Goal: Navigation & Orientation: Find specific page/section

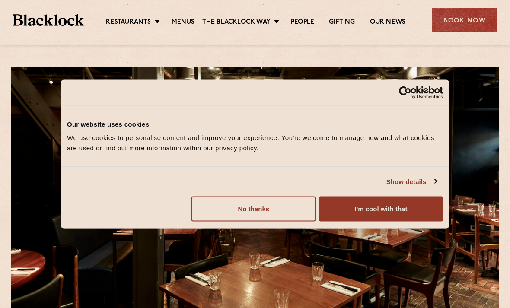
click at [281, 212] on button "No thanks" at bounding box center [254, 209] width 124 height 25
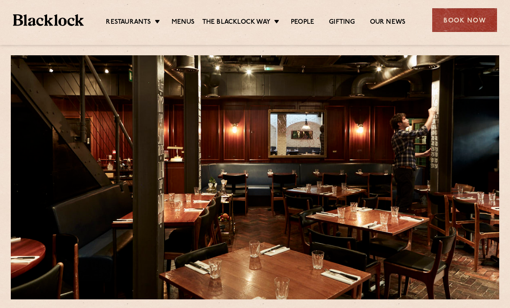
scroll to position [18, 0]
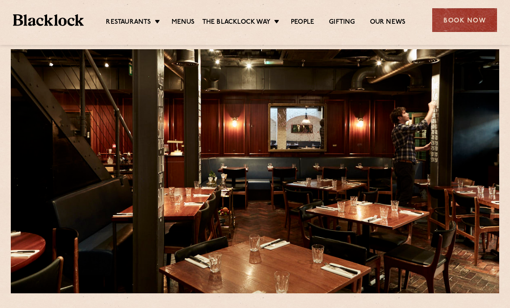
click at [181, 26] on link "Menus" at bounding box center [183, 22] width 23 height 9
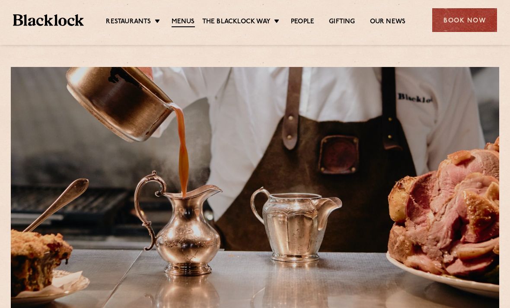
click at [457, 27] on div "Book Now" at bounding box center [464, 20] width 65 height 24
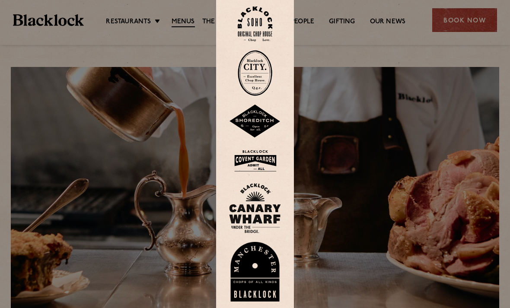
click at [260, 225] on img at bounding box center [255, 208] width 52 height 50
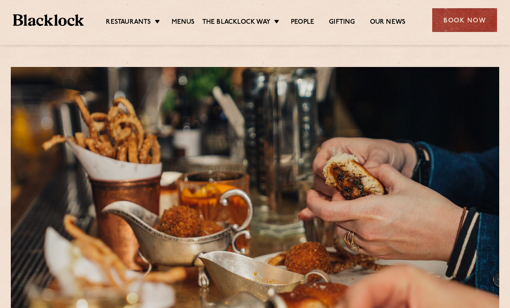
click at [184, 18] on link "Menus" at bounding box center [183, 22] width 23 height 9
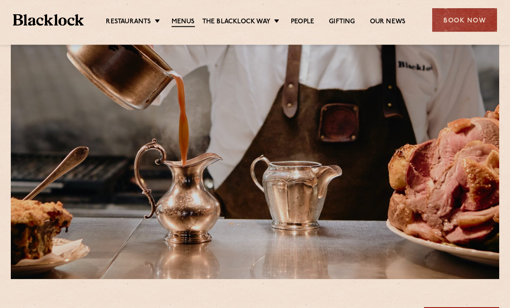
scroll to position [32, 0]
